Goal: Task Accomplishment & Management: Manage account settings

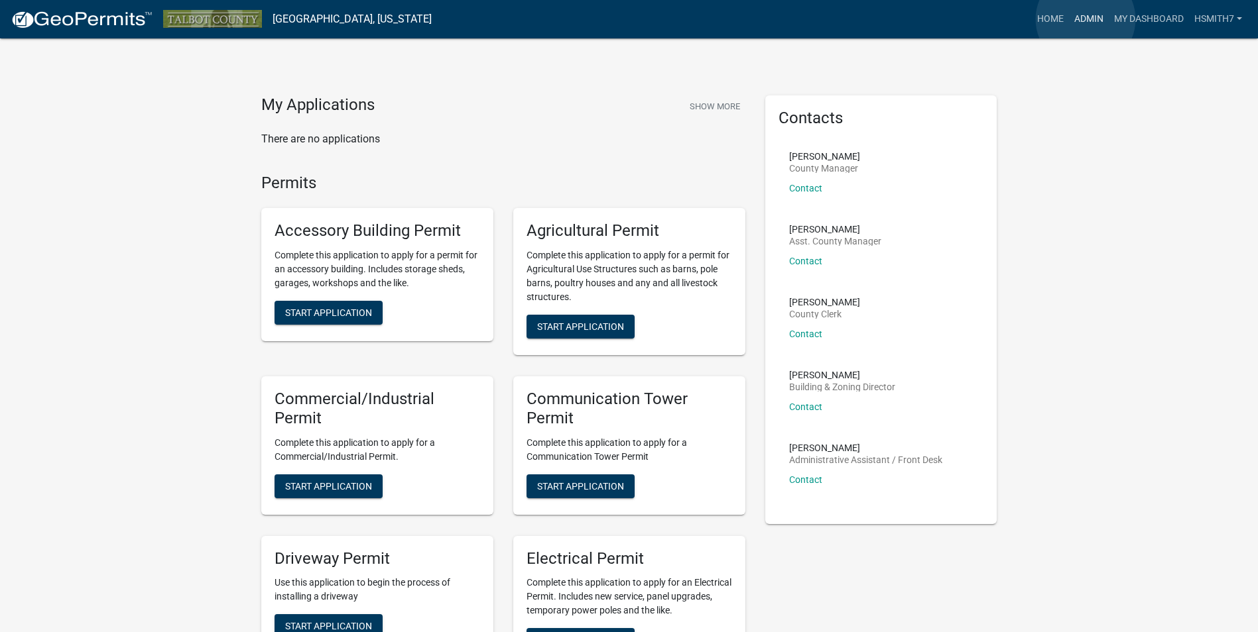
click at [1085, 19] on link "Admin" at bounding box center [1089, 19] width 40 height 25
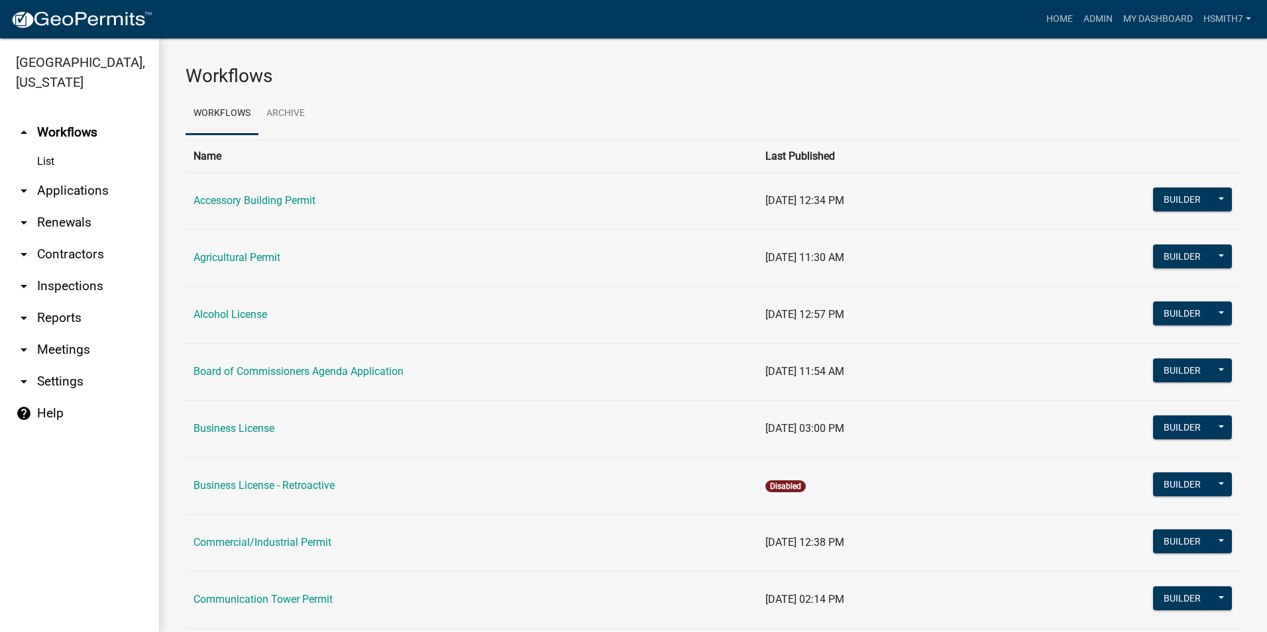
click at [52, 186] on link "arrow_drop_down Applications" at bounding box center [79, 191] width 159 height 32
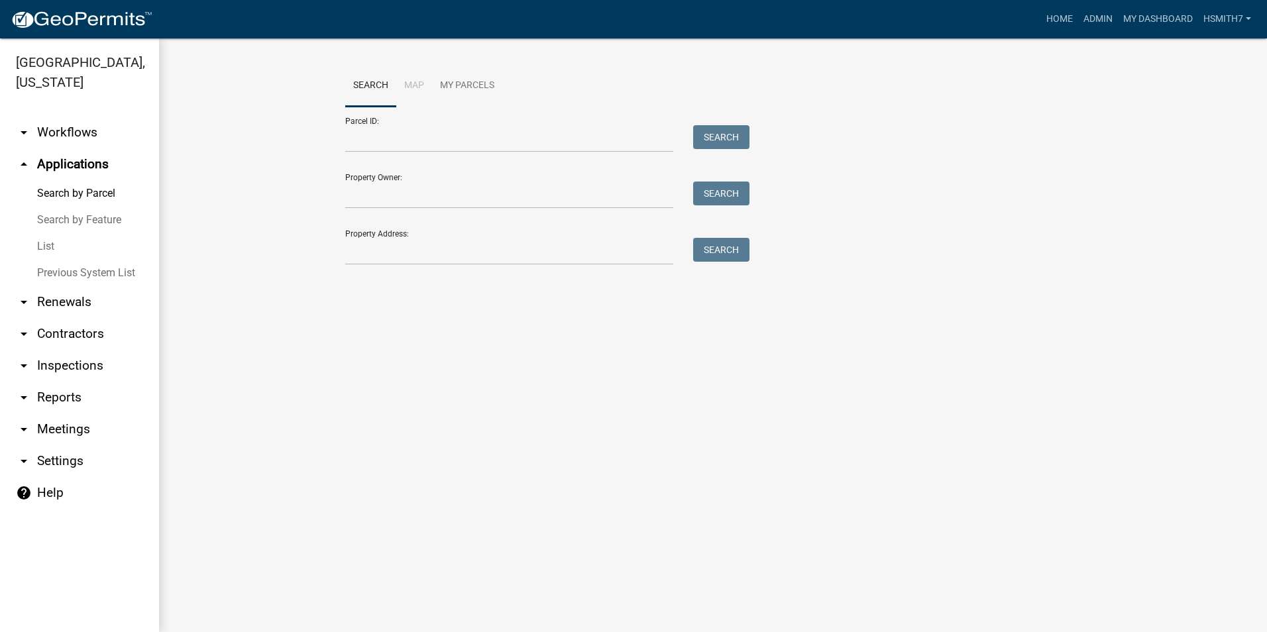
click at [48, 246] on link "List" at bounding box center [79, 246] width 159 height 27
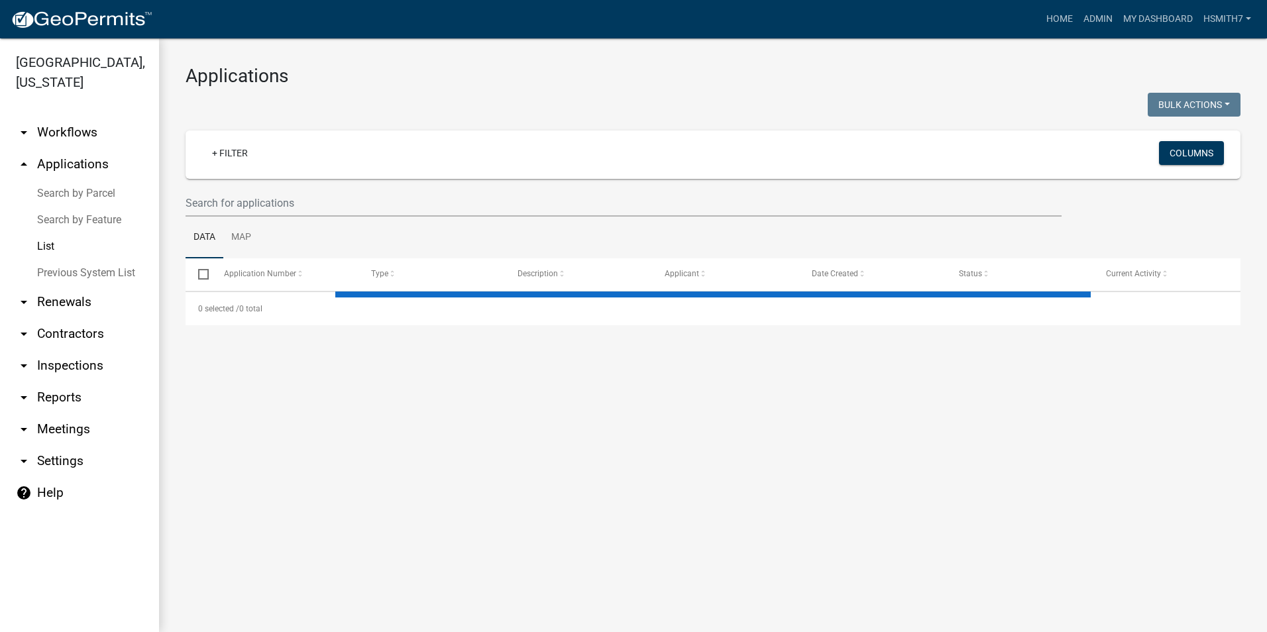
select select "3: 100"
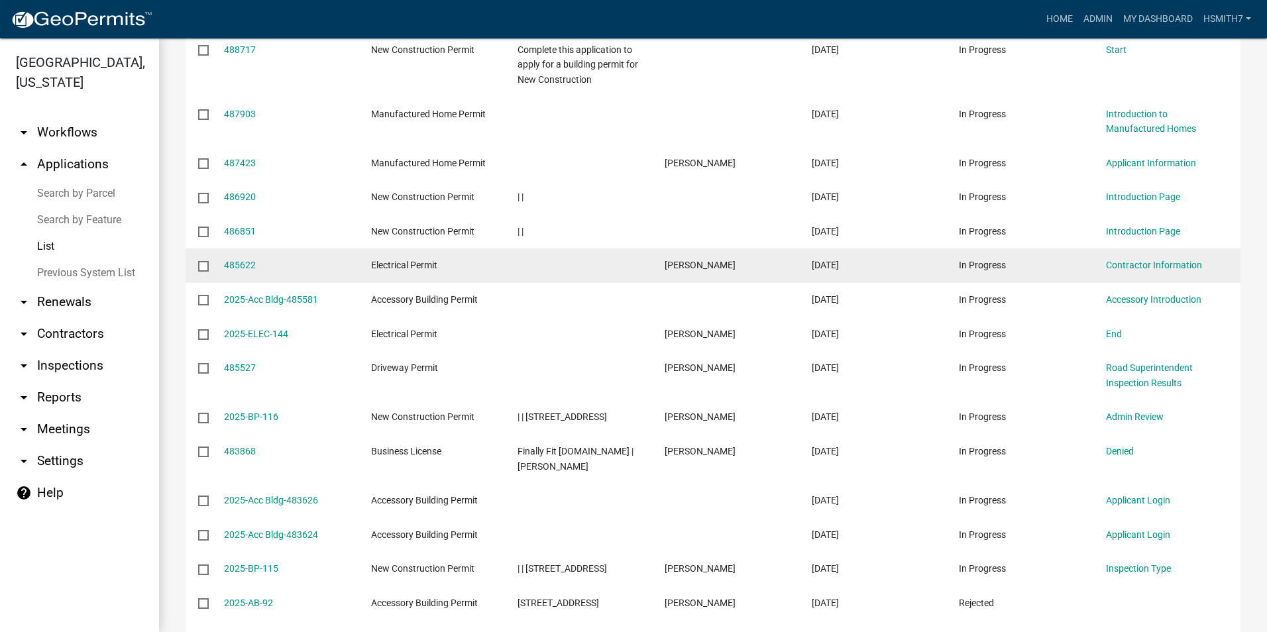
scroll to position [597, 0]
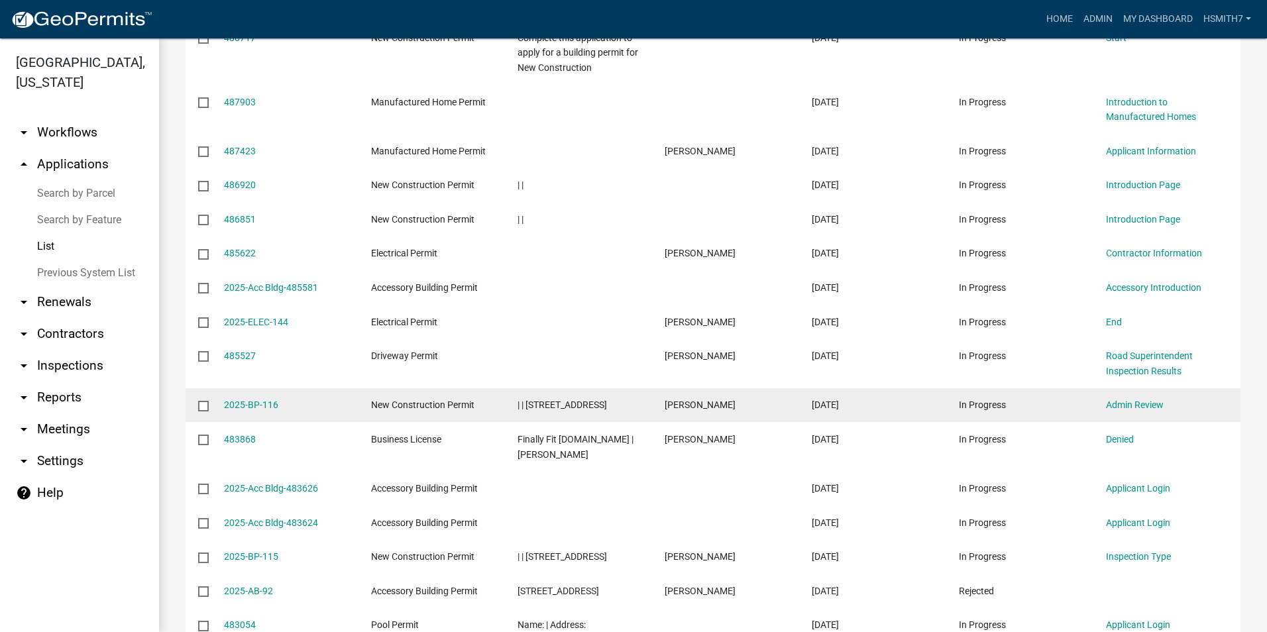
click at [262, 419] on datatable-body-cell "2025-BP-116" at bounding box center [284, 405] width 147 height 34
click at [256, 408] on link "2025-BP-116" at bounding box center [251, 405] width 54 height 11
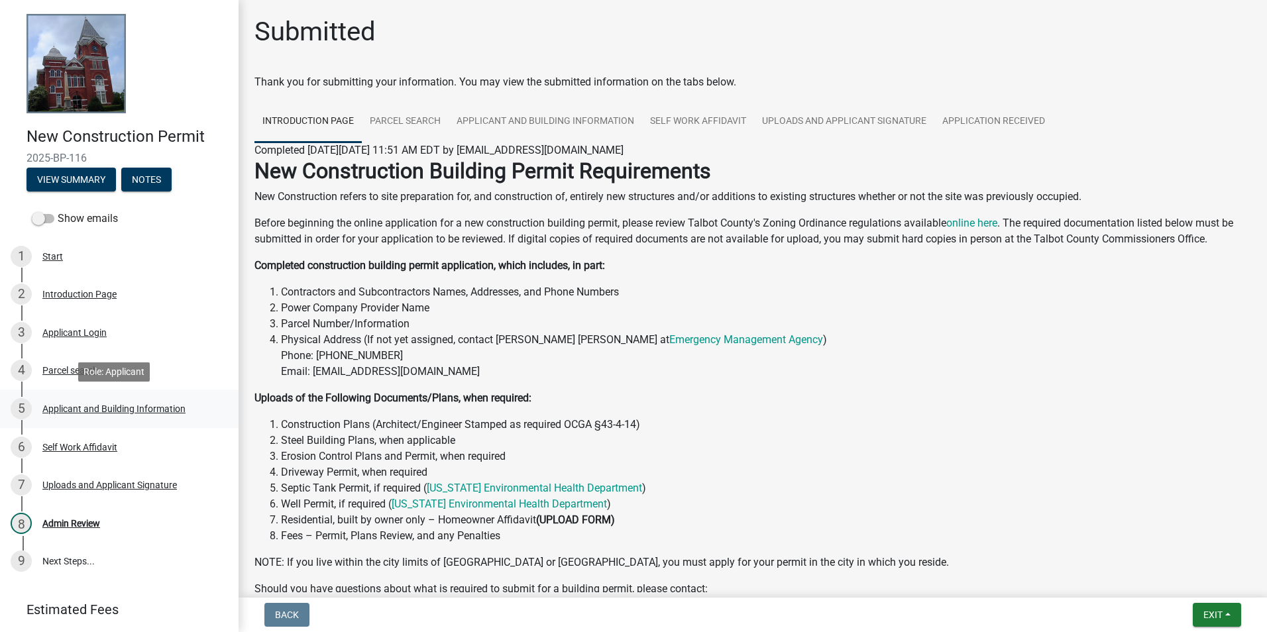
click at [116, 402] on div "5 Applicant and Building Information" at bounding box center [114, 408] width 207 height 21
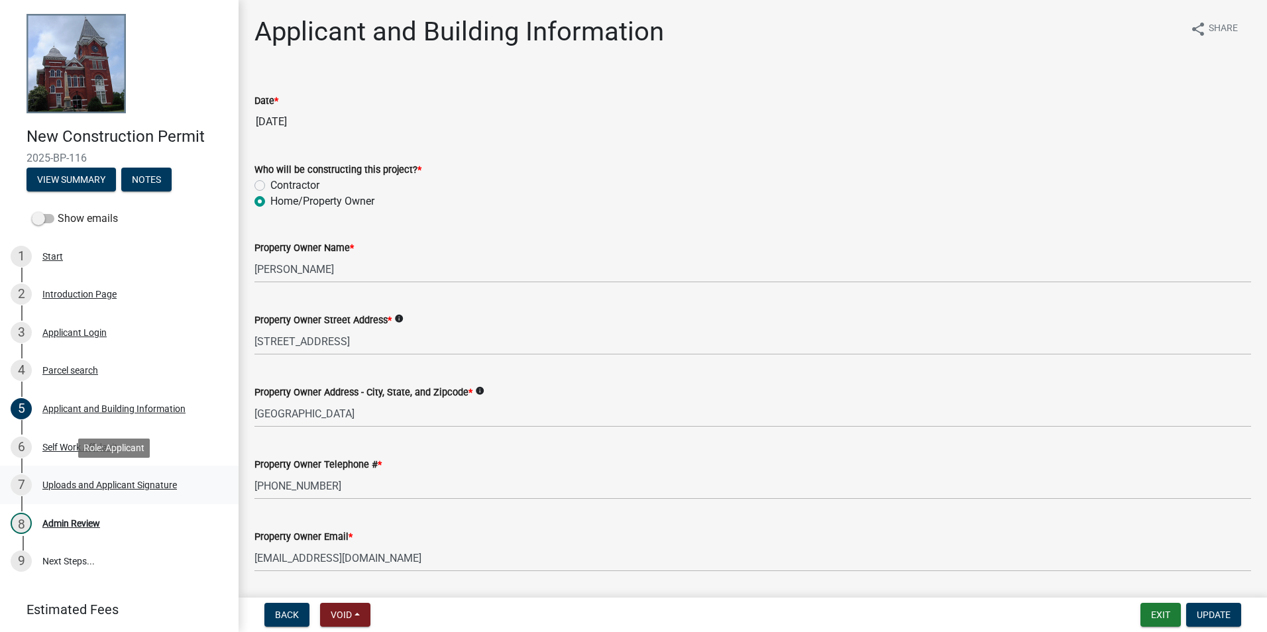
click at [112, 477] on div "7 Uploads and Applicant Signature" at bounding box center [114, 485] width 207 height 21
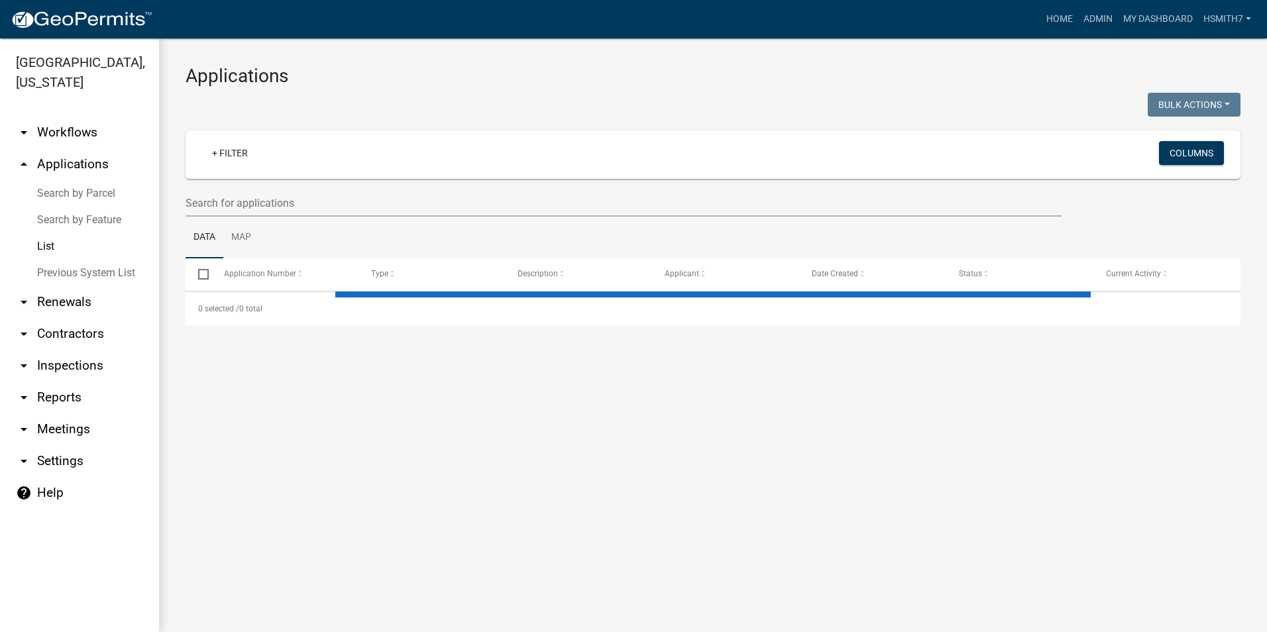
select select "3: 100"
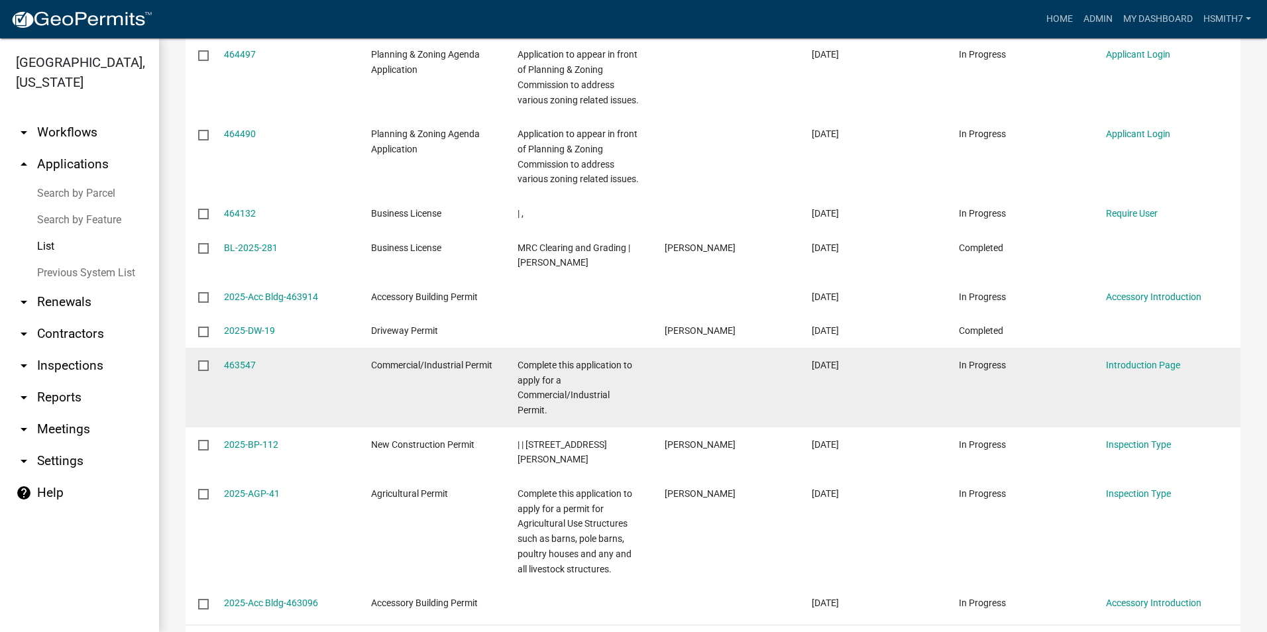
scroll to position [4584, 0]
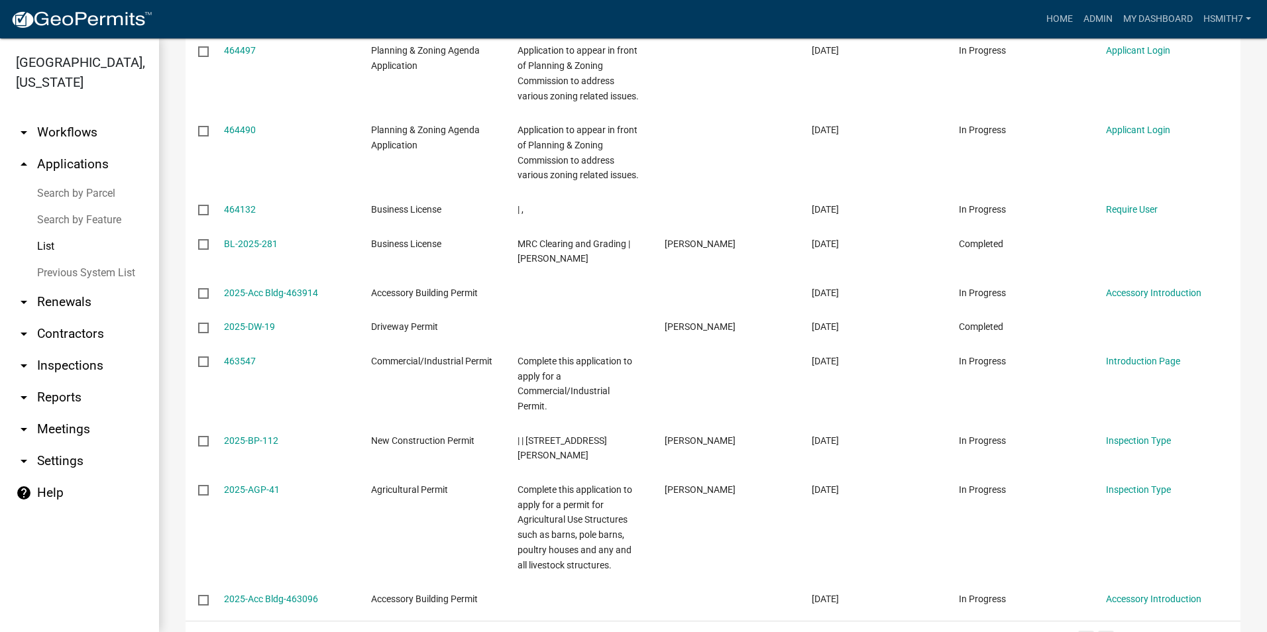
click at [1098, 631] on link "2" at bounding box center [1106, 638] width 16 height 15
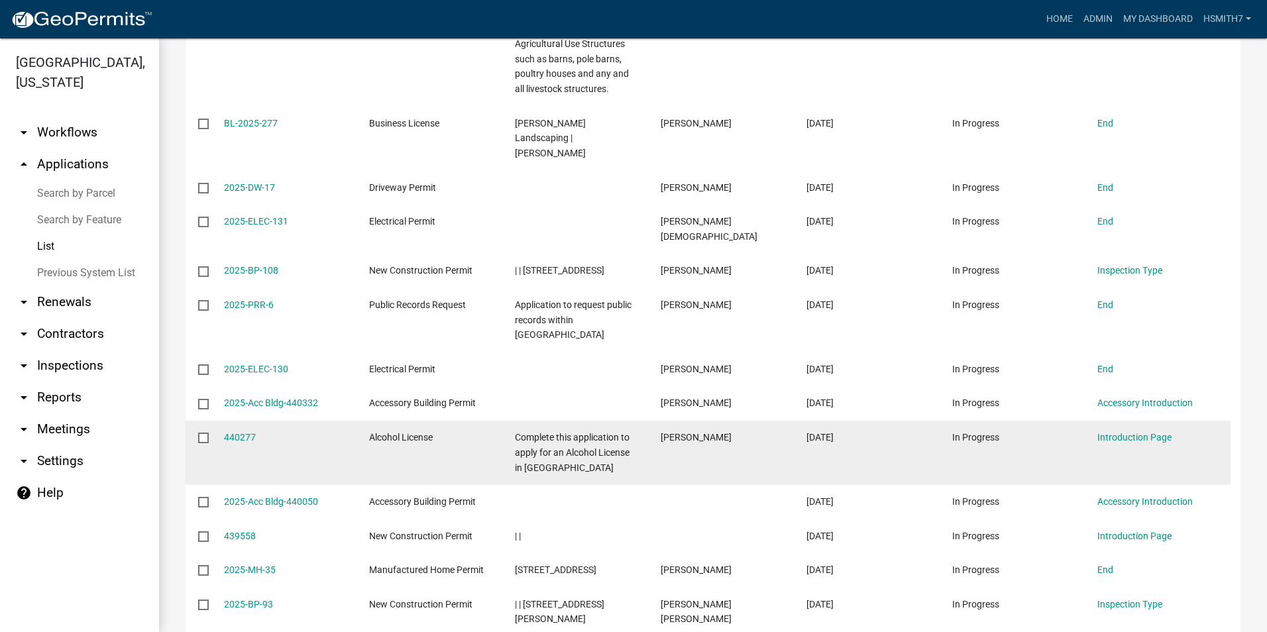
scroll to position [4448, 0]
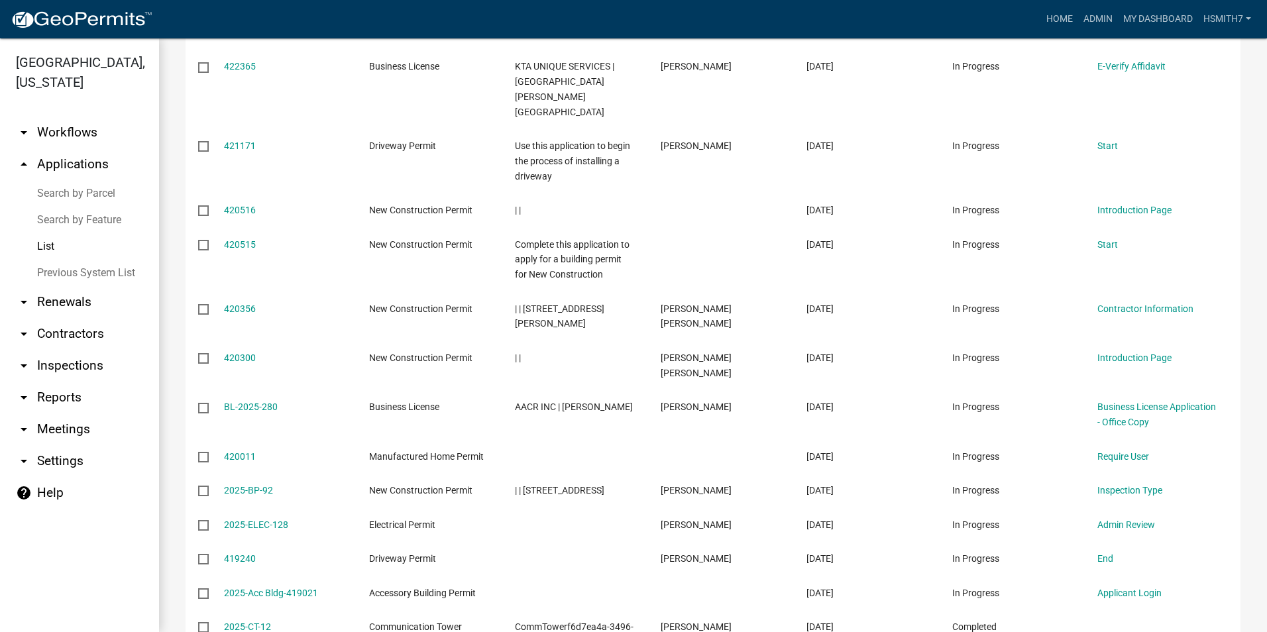
scroll to position [2850, 0]
